Goal: Navigation & Orientation: Find specific page/section

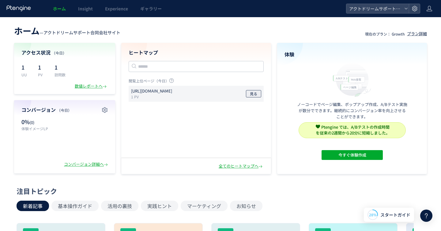
click at [253, 96] on span "見る" at bounding box center [253, 93] width 7 height 7
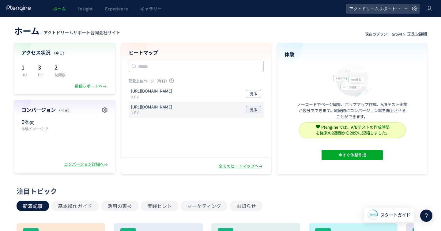
click at [258, 109] on button "見る" at bounding box center [253, 109] width 15 height 7
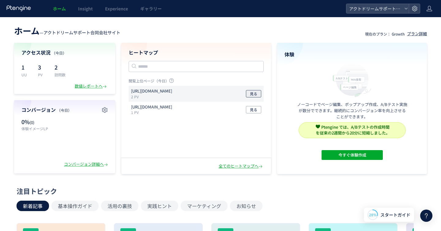
click at [253, 95] on span "見る" at bounding box center [253, 93] width 7 height 7
